Goal: Communication & Community: Participate in discussion

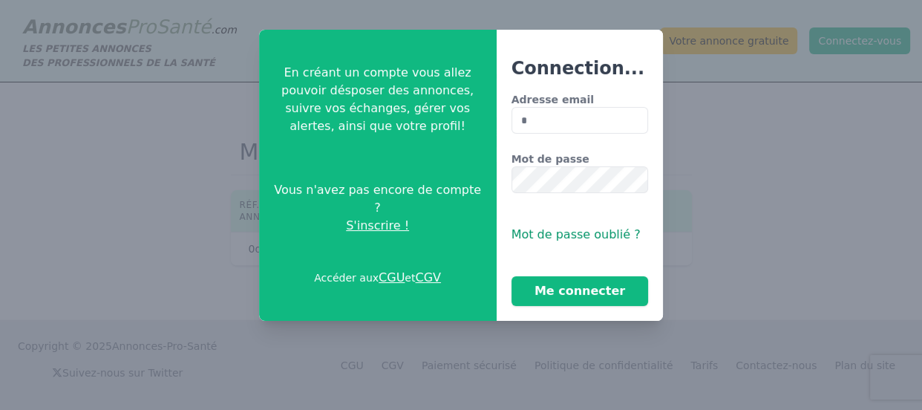
type input "**********"
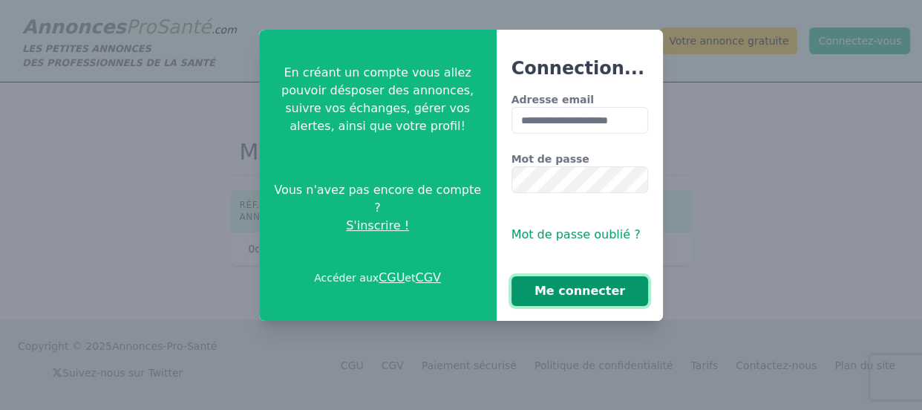
click at [557, 300] on button "Me connecter" at bounding box center [579, 291] width 137 height 30
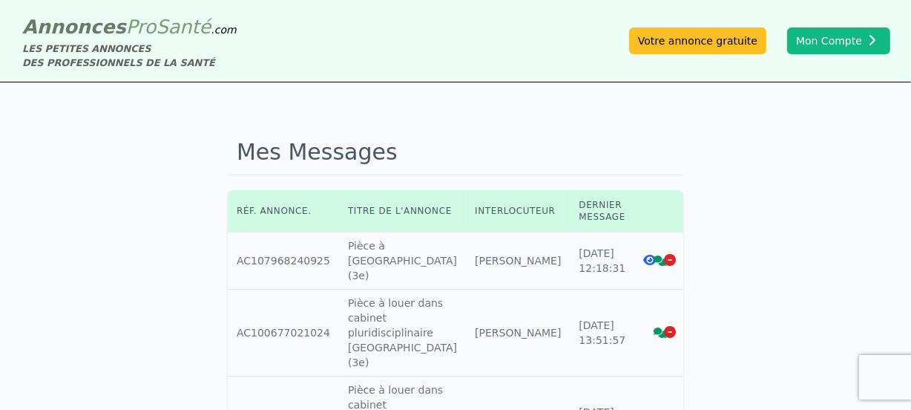
click at [654, 255] on icon at bounding box center [660, 260] width 13 height 10
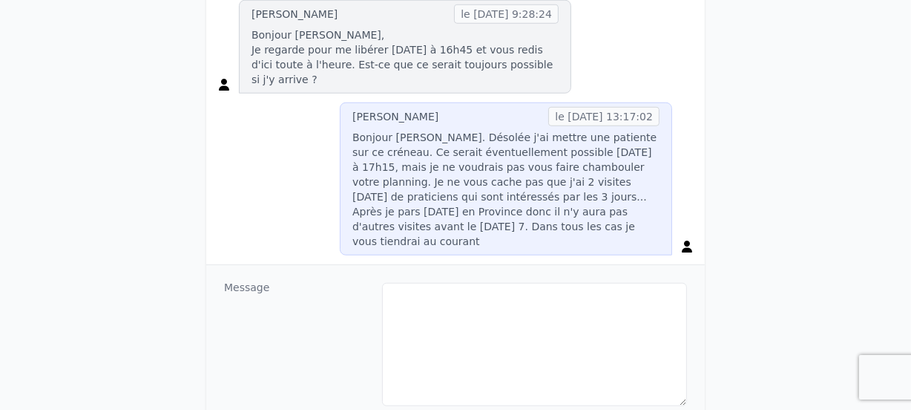
scroll to position [1204, 0]
